Goal: Check status: Check status

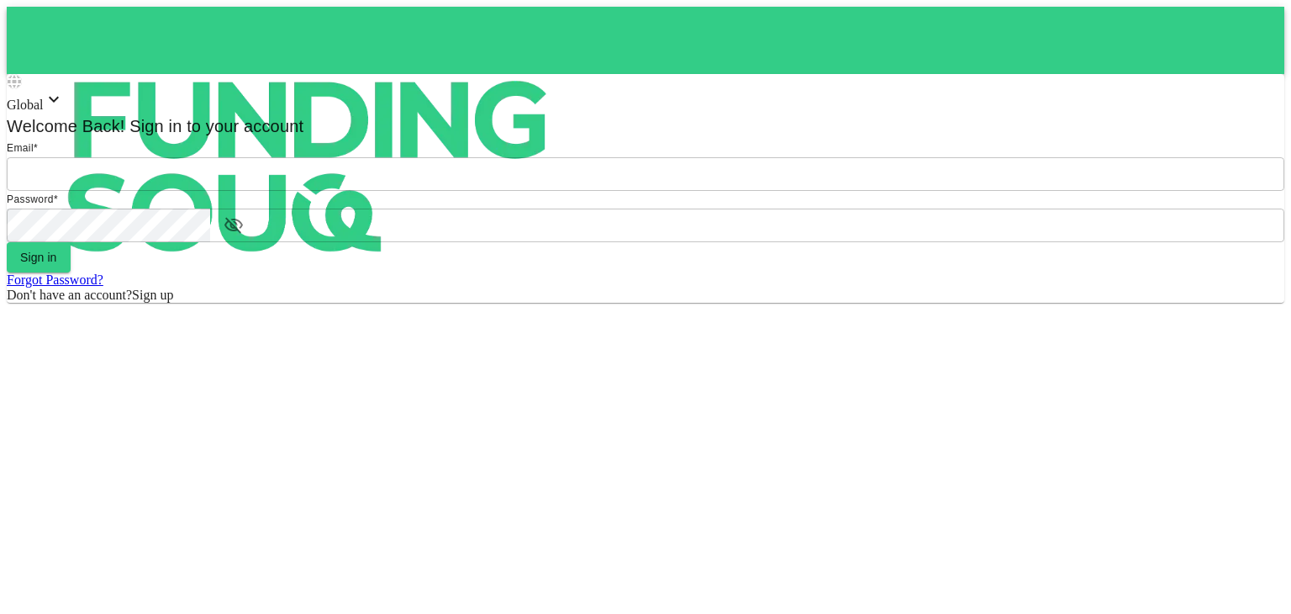
click at [636, 191] on input "email" at bounding box center [645, 174] width 1277 height 34
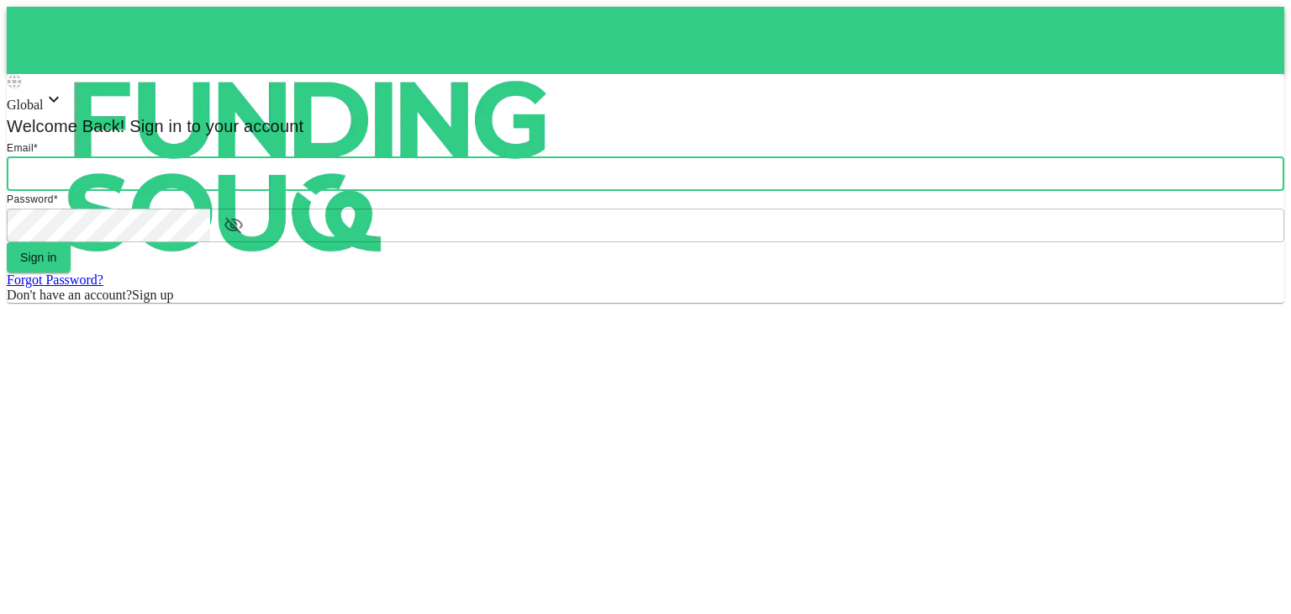
type input "[PERSON_NAME][EMAIL_ADDRESS][DOMAIN_NAME]"
click at [71, 272] on button "Sign in" at bounding box center [39, 257] width 64 height 30
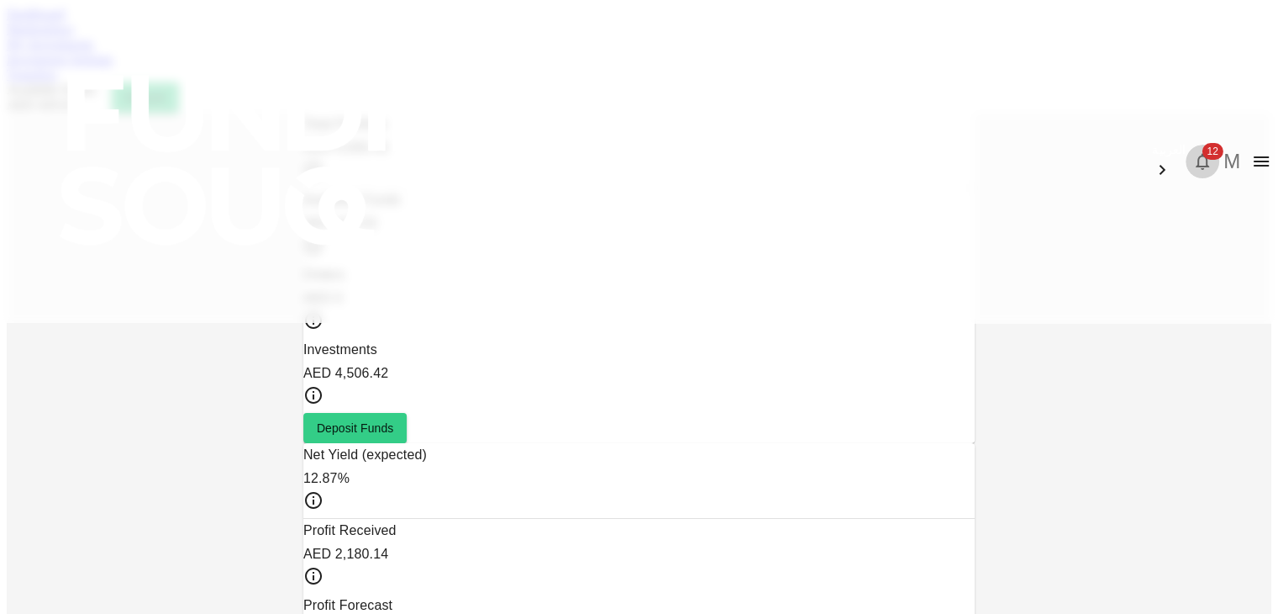
click at [1202, 143] on span "12" at bounding box center [1212, 151] width 21 height 17
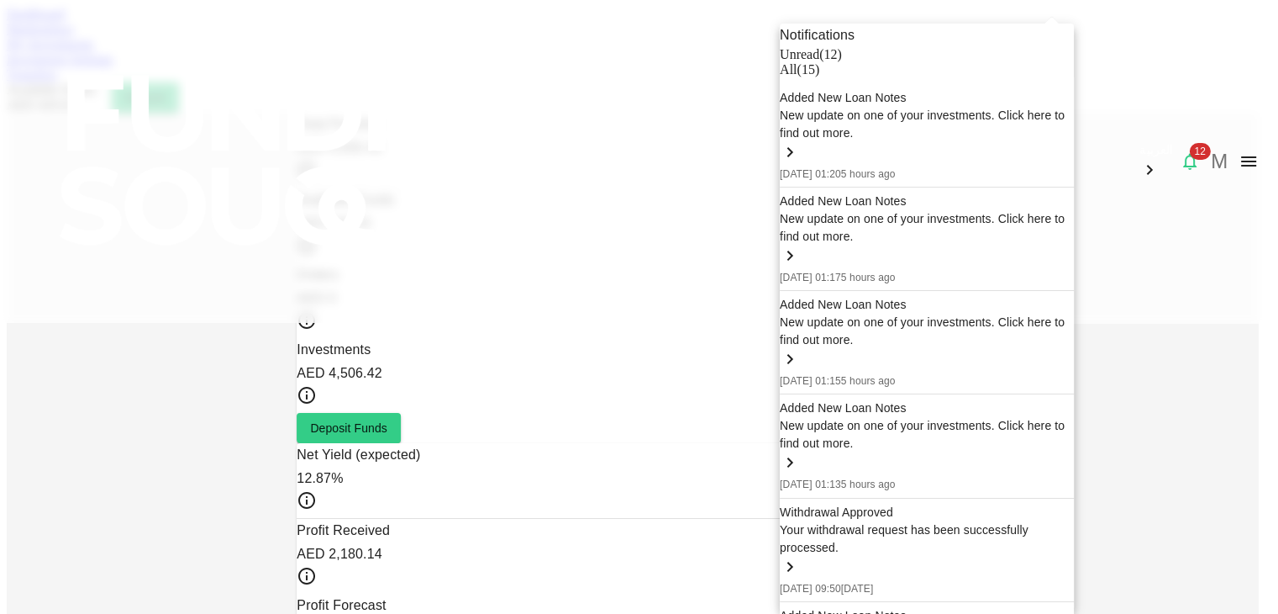
click at [392, 97] on div at bounding box center [639, 307] width 1278 height 614
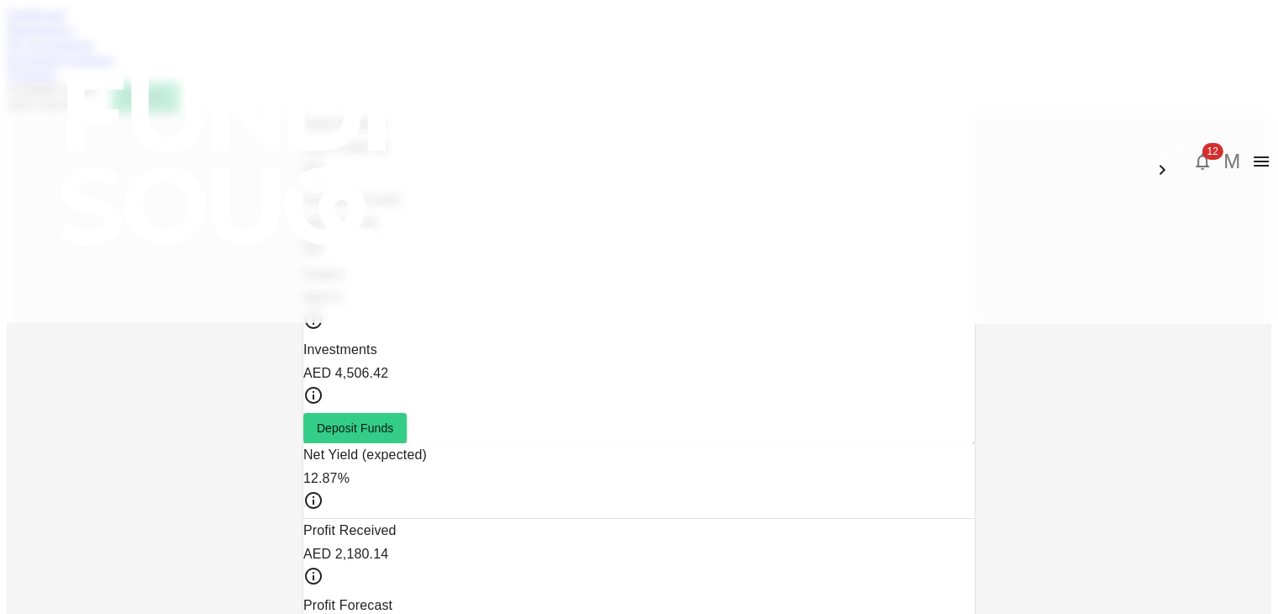
click at [392, 52] on div "My Investments" at bounding box center [639, 44] width 1265 height 15
click at [94, 51] on link "My Investments" at bounding box center [50, 44] width 87 height 14
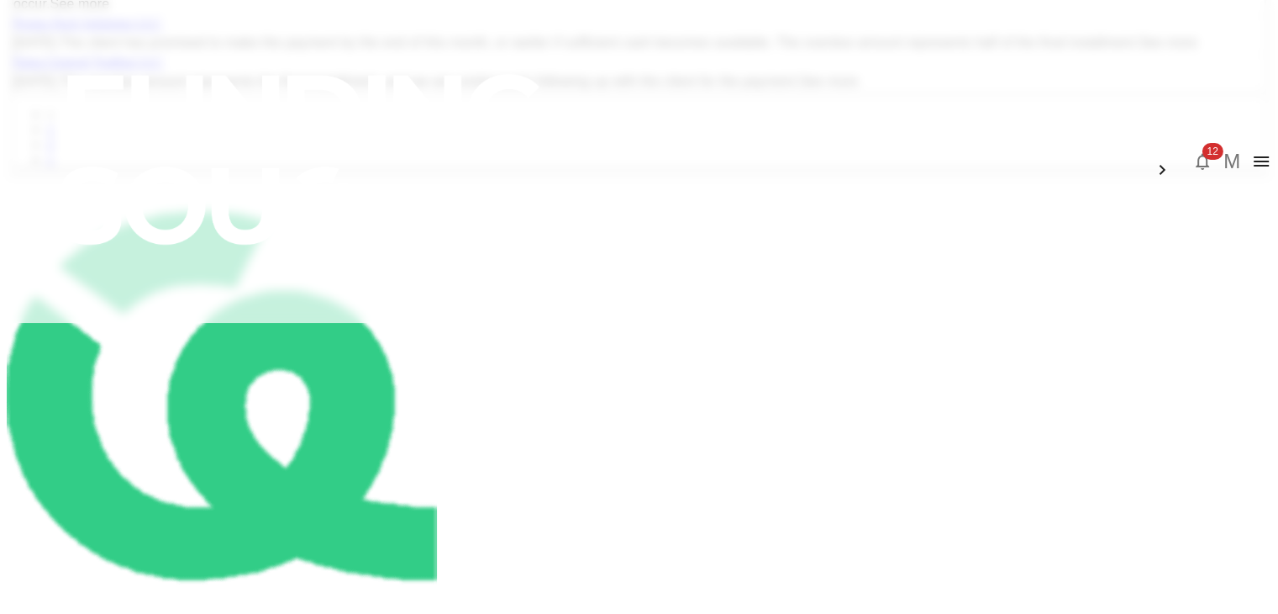
scroll to position [672, 0]
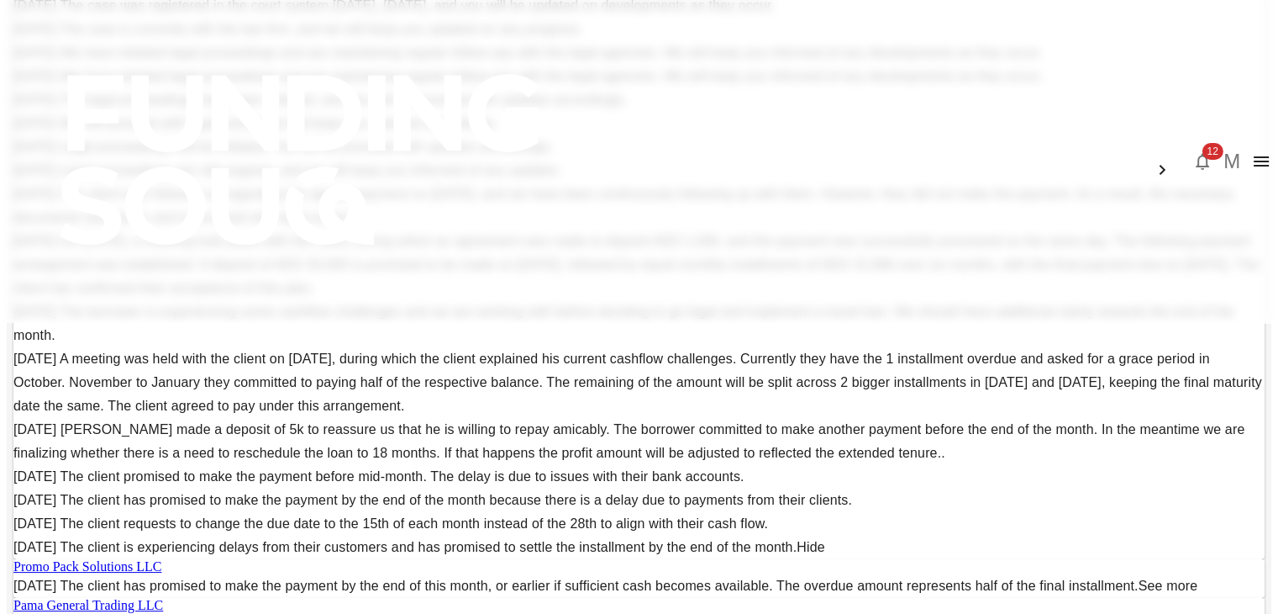
click at [113, 434] on div "My Investments You have currently invested in 18 businesses with a total exposu…" at bounding box center [639, 81] width 1265 height 1283
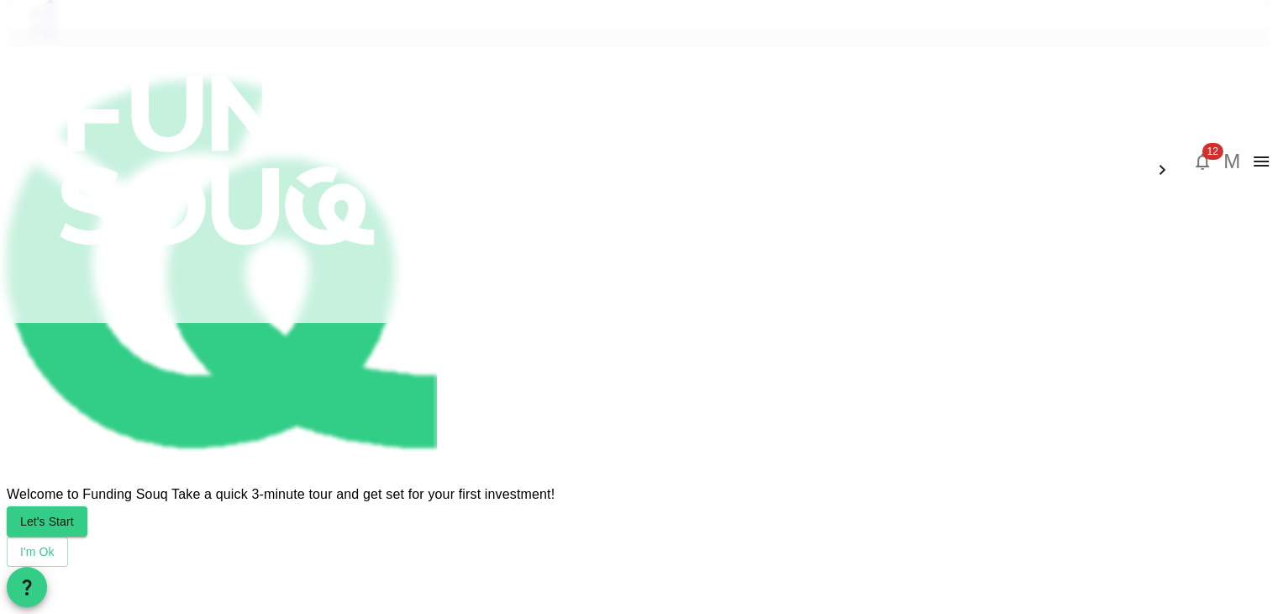
scroll to position [1916, 0]
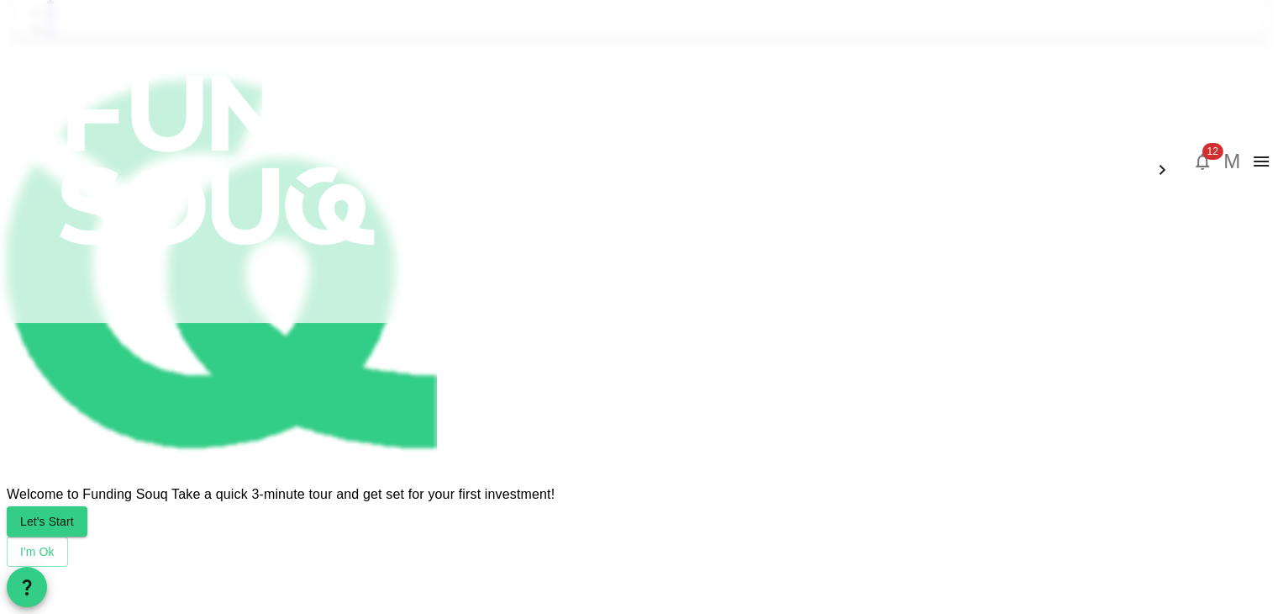
scroll to position [2736, 0]
click at [54, 19] on link "2" at bounding box center [50, 12] width 7 height 14
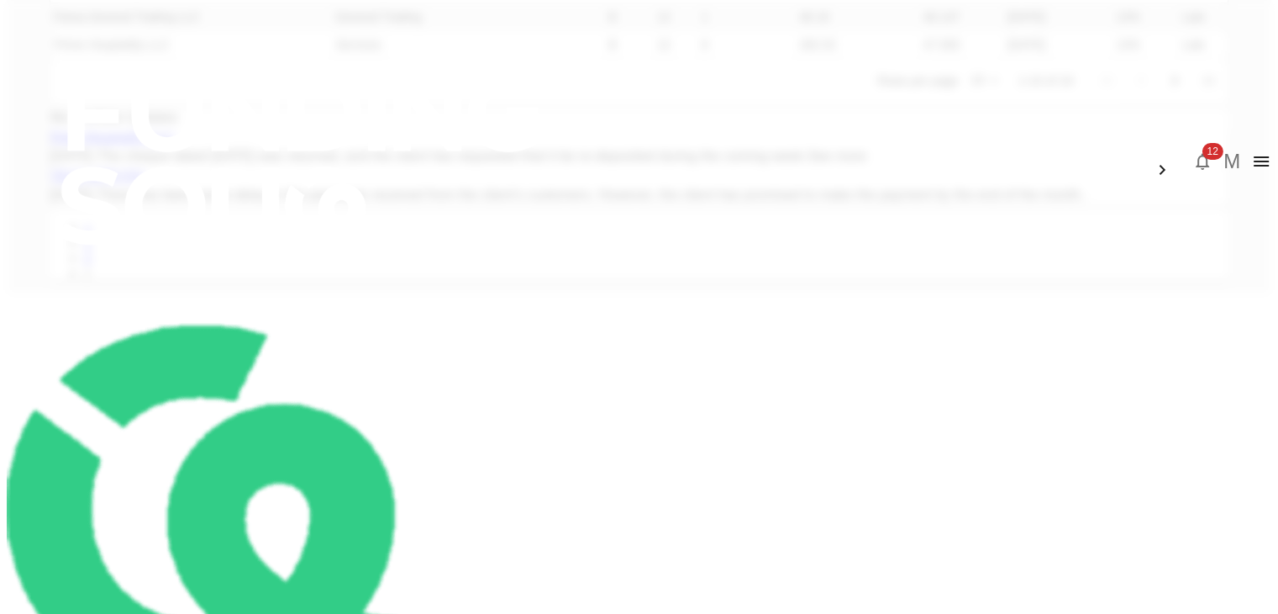
scroll to position [418, 0]
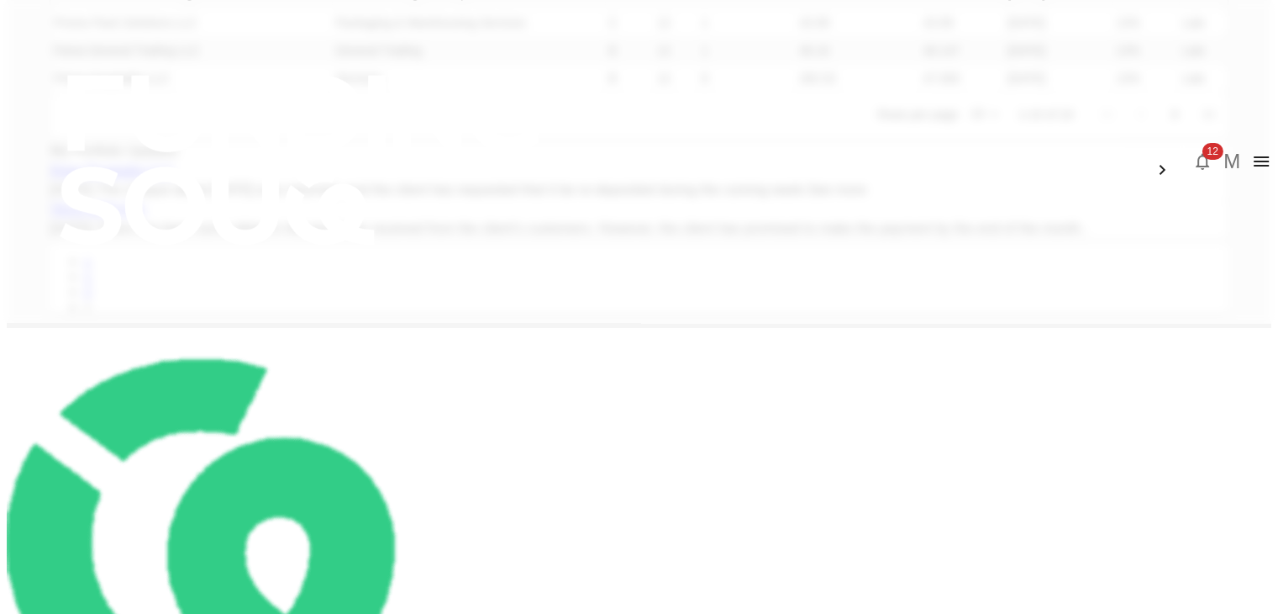
click at [862, 378] on body "العربية 12 M Dashboard Marketplace My Investments Investment Settings Transfers…" at bounding box center [639, 237] width 1265 height 1297
click at [857, 441] on li "25" at bounding box center [865, 438] width 50 height 30
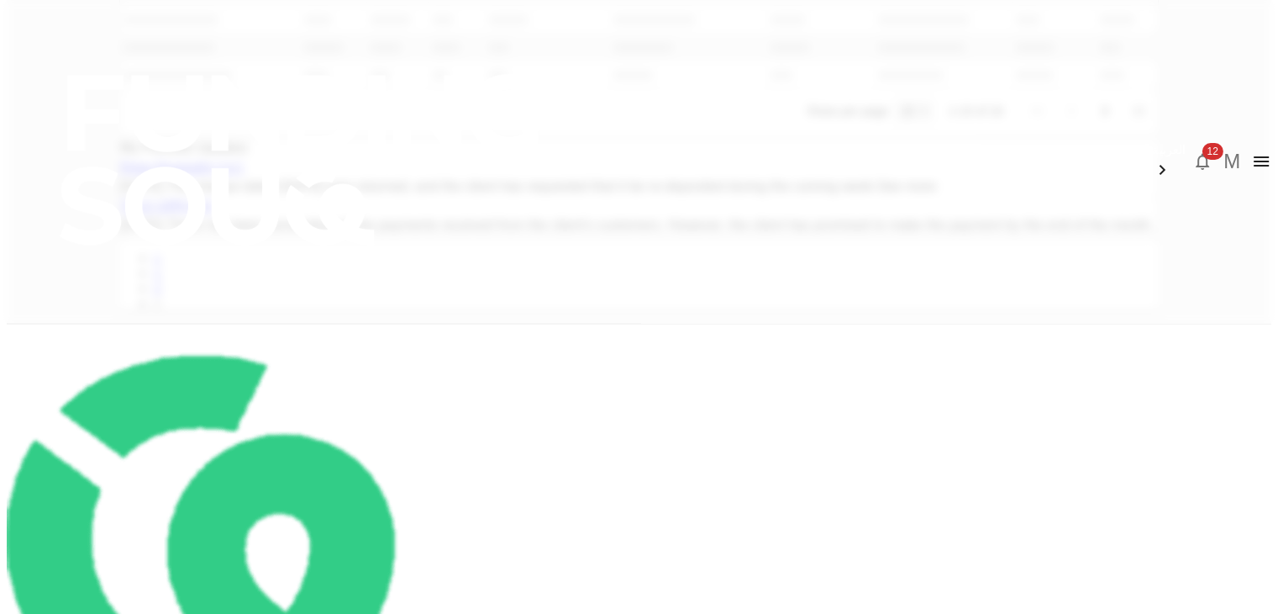
type input "25"
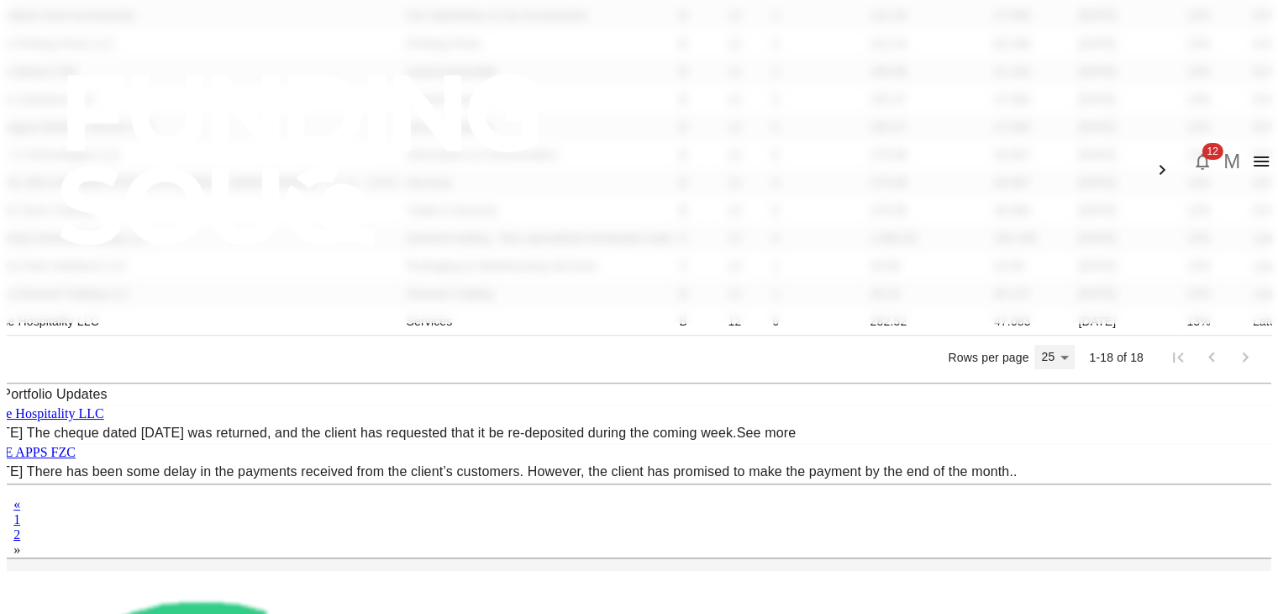
scroll to position [417, 0]
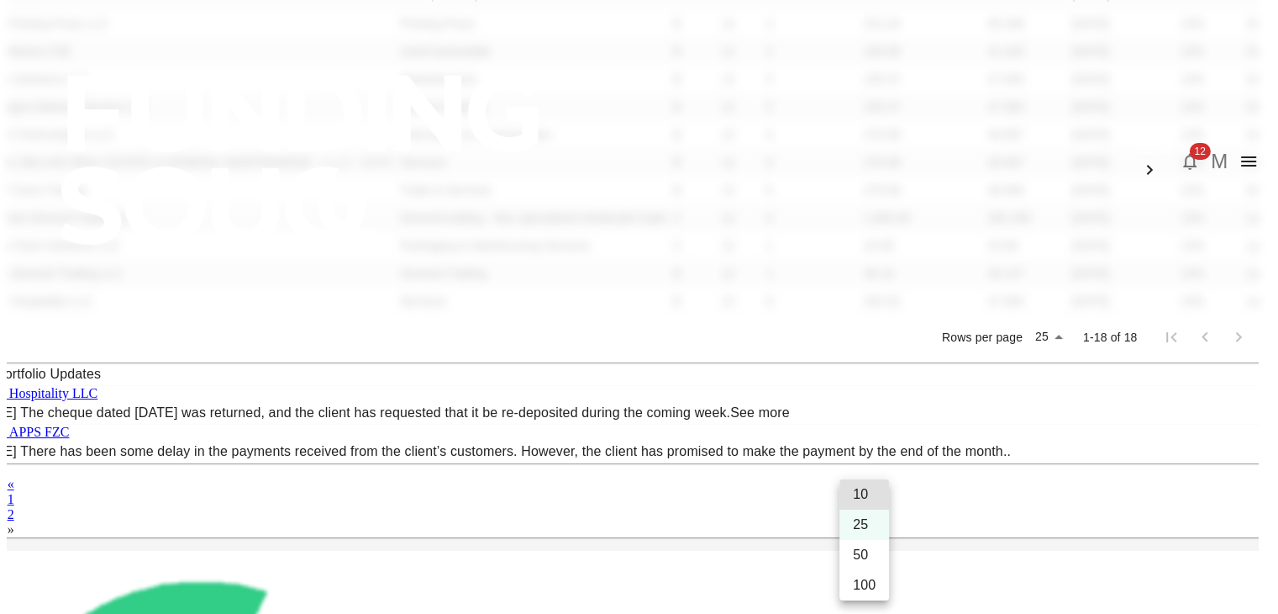
click at [1208, 362] on div at bounding box center [639, 307] width 1278 height 614
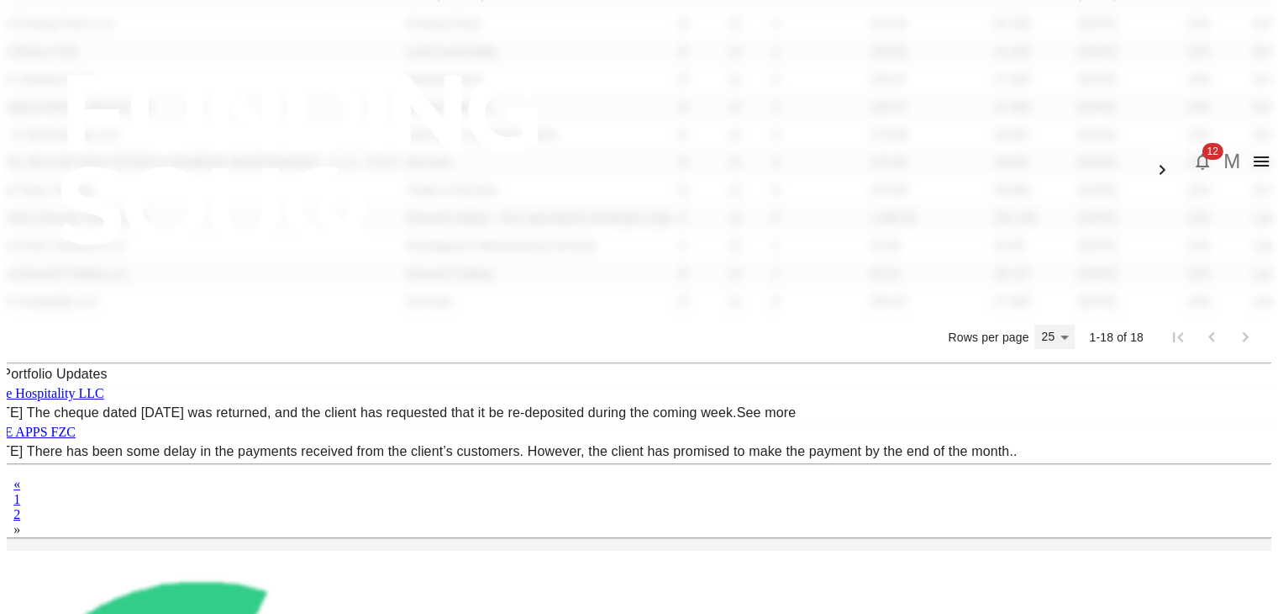
scroll to position [814, 0]
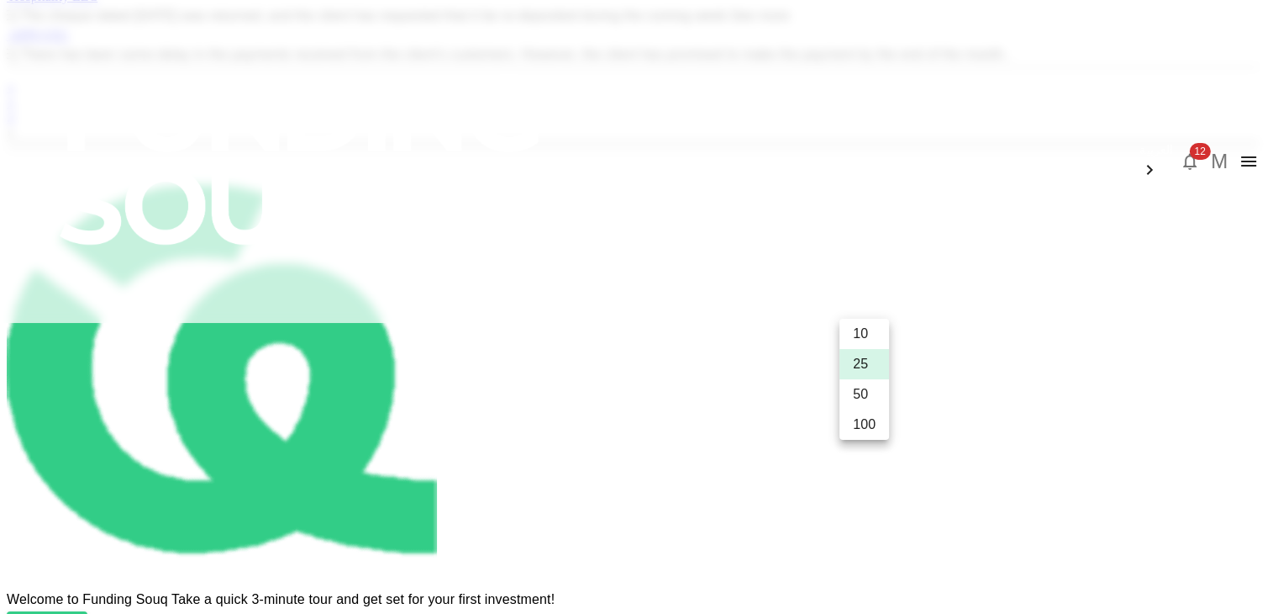
click at [1167, 397] on div at bounding box center [639, 307] width 1278 height 614
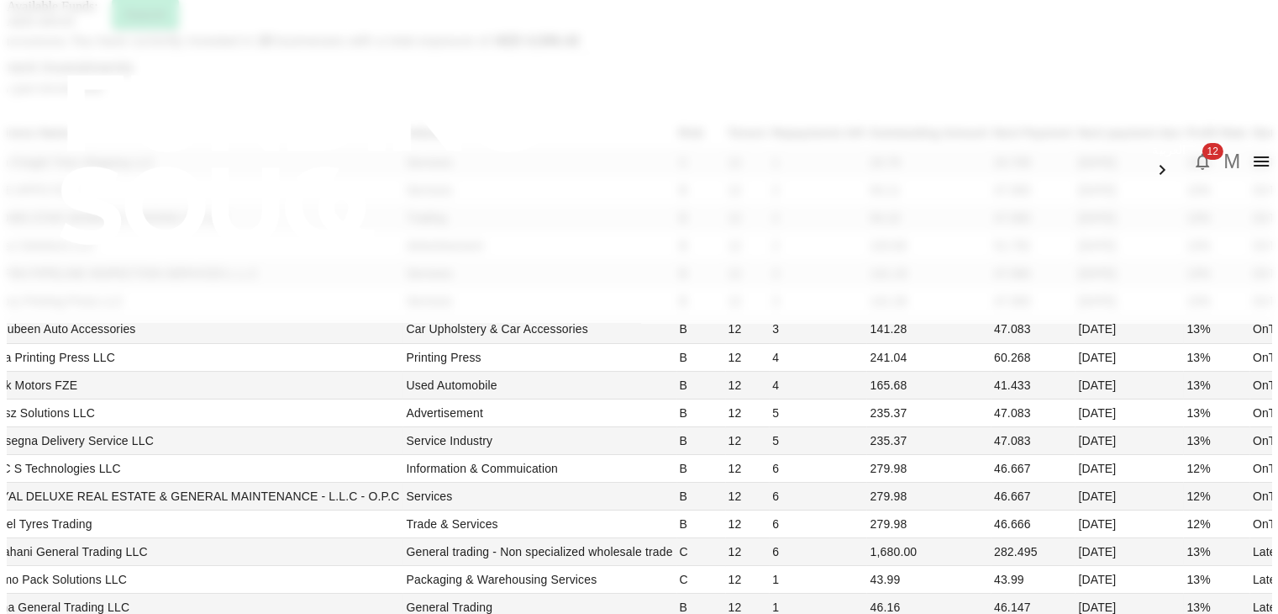
scroll to position [108, 0]
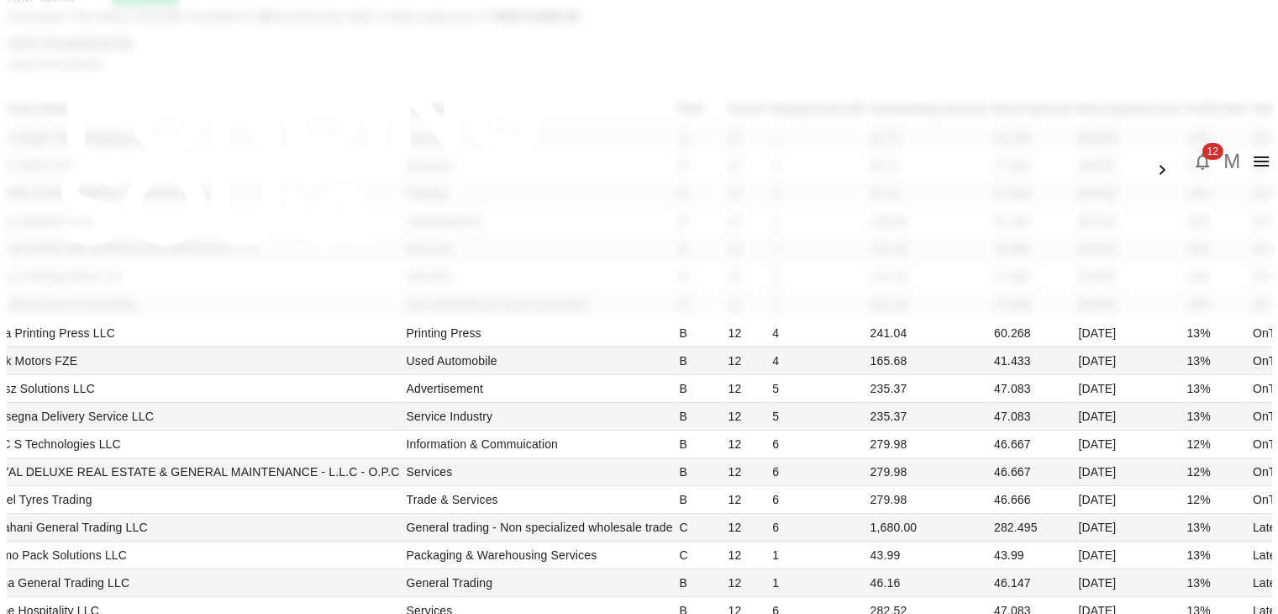
click at [1236, 283] on div "My Investments You have currently invested in 18 businesses with a total exposu…" at bounding box center [639, 432] width 1265 height 855
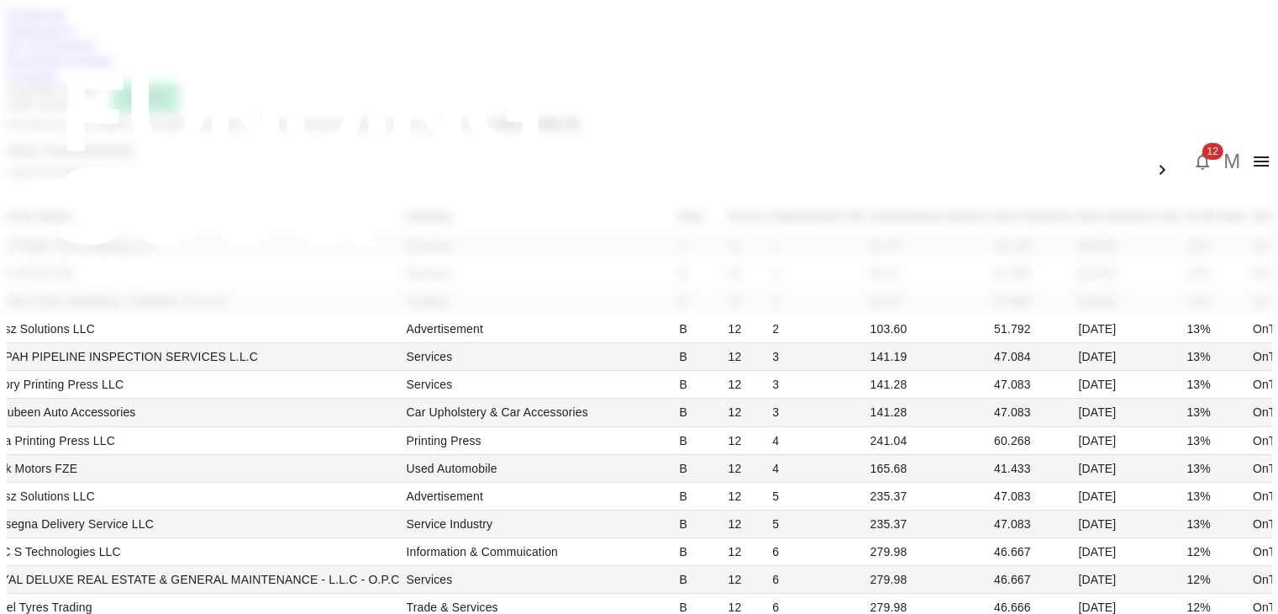
scroll to position [0, 0]
click at [65, 21] on link "Dashboard" at bounding box center [36, 14] width 58 height 14
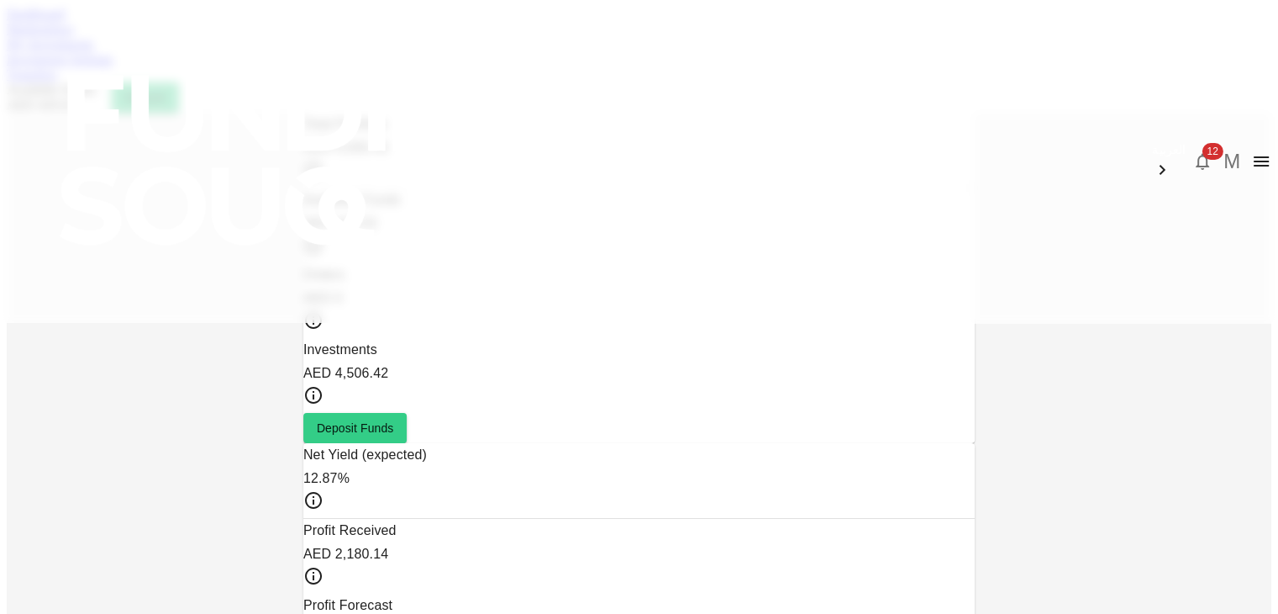
click at [1202, 143] on span "12" at bounding box center [1212, 151] width 21 height 17
